Goal: Task Accomplishment & Management: Manage account settings

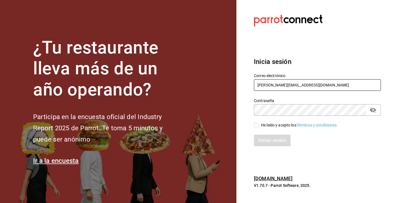
type input "[PERSON_NAME][EMAIL_ADDRESS][DOMAIN_NAME]"
click at [271, 126] on div "He leído y acepto los Términos y condiciones." at bounding box center [299, 125] width 77 height 6
click at [259, 126] on input "He leído y acepto los Términos y condiciones." at bounding box center [256, 125] width 5 height 5
checkbox input "true"
click at [374, 111] on icon "passwordField" at bounding box center [373, 109] width 6 height 5
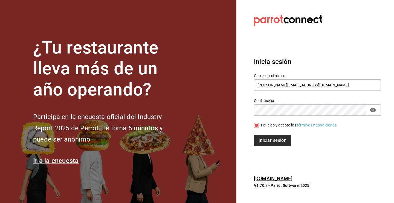
click at [275, 142] on button "Iniciar sesión" at bounding box center [272, 139] width 37 height 11
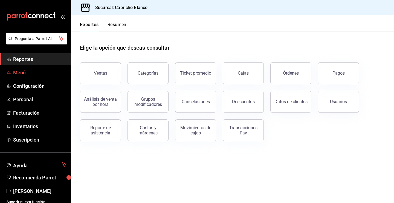
click at [20, 72] on span "Menú" at bounding box center [39, 72] width 53 height 7
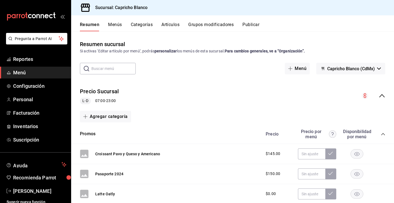
click at [171, 24] on button "Artículos" at bounding box center [171, 26] width 18 height 9
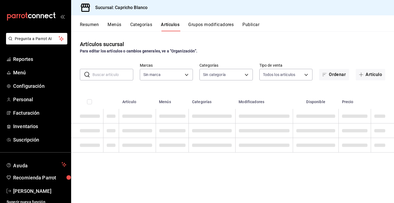
type input "8d1311e6-653c-4dfe-9e4c-23cc0b365062"
click at [103, 73] on input "text" at bounding box center [113, 74] width 41 height 11
type input "1c03a59d-8a6f-4472-bbc7-6c9584198aad,e1e062bc-64dd-440b-85ba-6effad519f06,d9883…"
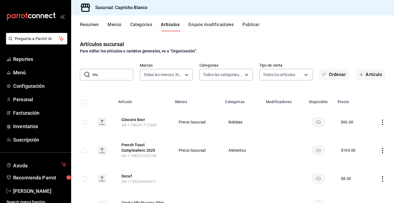
type input "m"
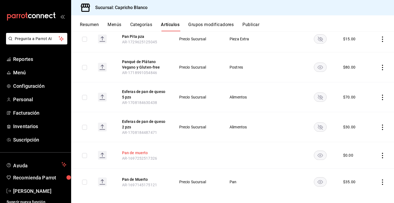
type input "pan"
click at [130, 150] on button "Pan de muerto" at bounding box center [144, 152] width 44 height 5
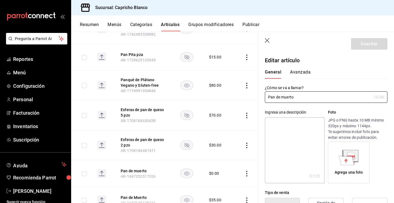
type input "$0.00"
click at [265, 40] on icon "button" at bounding box center [267, 40] width 5 height 5
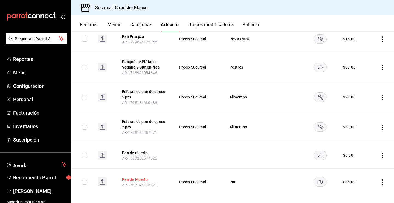
click at [134, 176] on button "Pan de Muerto" at bounding box center [144, 178] width 44 height 5
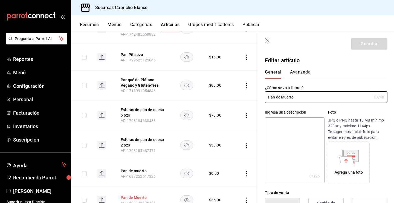
type input "$35.00"
click at [267, 39] on icon "button" at bounding box center [267, 40] width 5 height 5
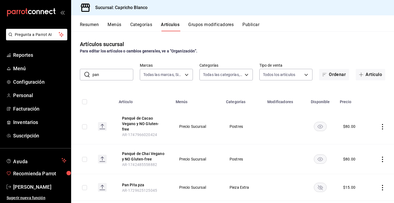
scroll to position [4, 0]
click at [21, 186] on span "[PERSON_NAME]" at bounding box center [39, 186] width 53 height 7
